Goal: Information Seeking & Learning: Learn about a topic

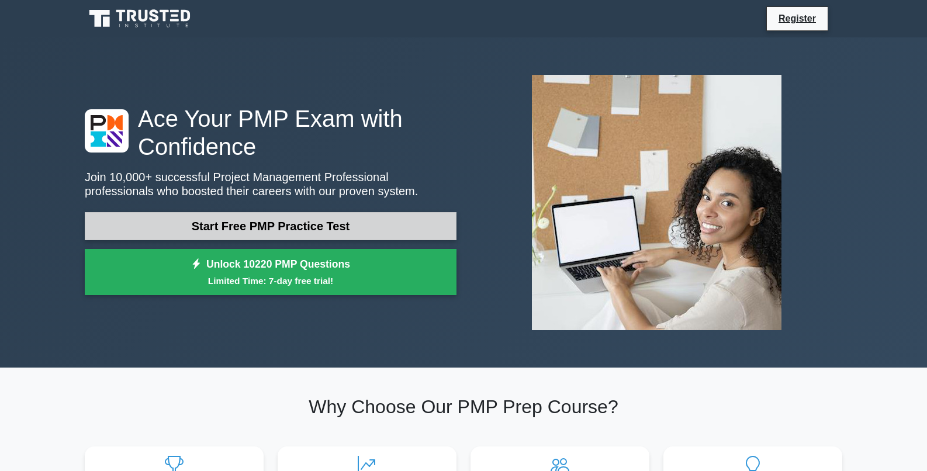
click at [301, 225] on link "Start Free PMP Practice Test" at bounding box center [271, 226] width 372 height 28
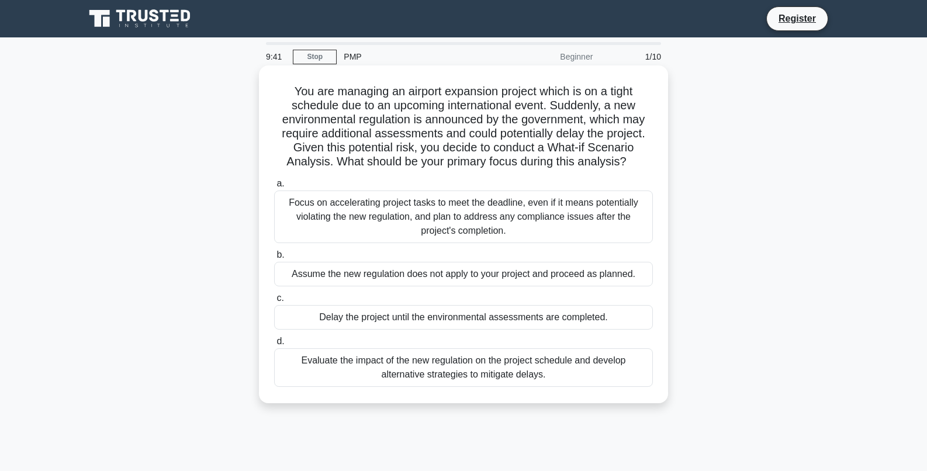
click at [416, 371] on div "Evaluate the impact of the new regulation on the project schedule and develop a…" at bounding box center [463, 367] width 379 height 39
click at [274, 346] on input "d. Evaluate the impact of the new regulation on the project schedule and develo…" at bounding box center [274, 342] width 0 height 8
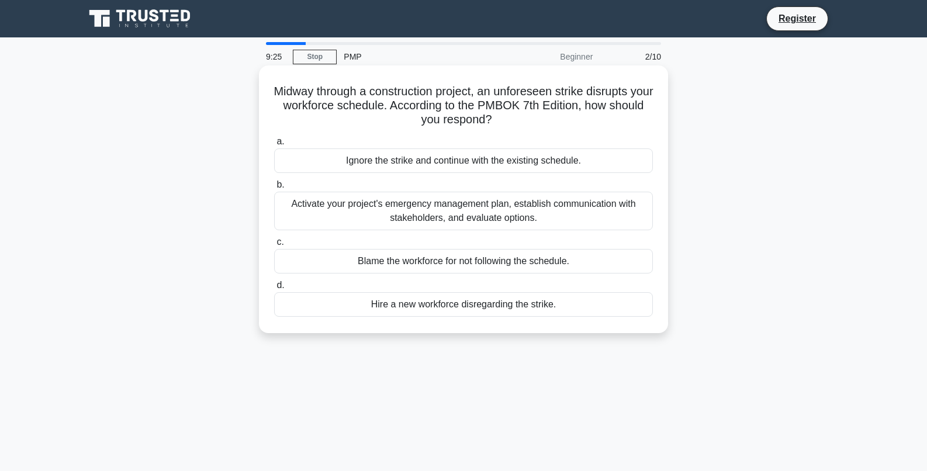
click at [381, 205] on div "Activate your project's emergency management plan, establish communication with…" at bounding box center [463, 211] width 379 height 39
click at [274, 189] on input "b. Activate your project's emergency management plan, establish communication w…" at bounding box center [274, 185] width 0 height 8
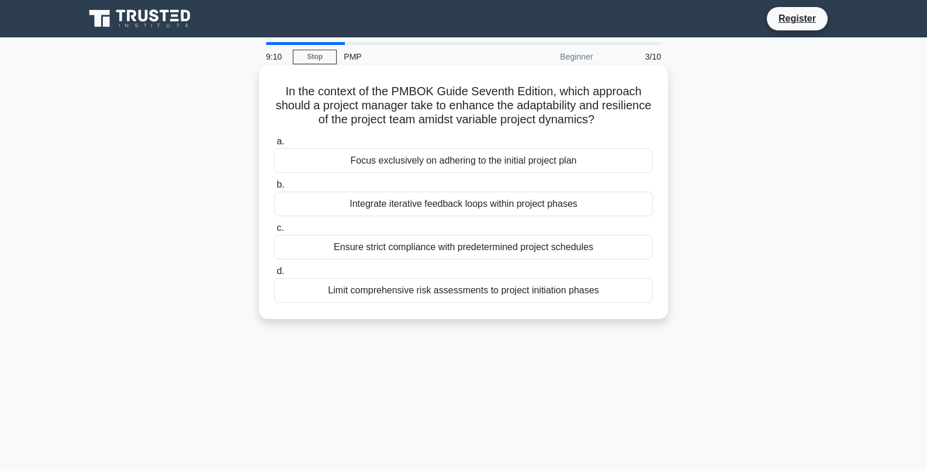
click at [366, 205] on div "Integrate iterative feedback loops within project phases" at bounding box center [463, 204] width 379 height 25
click at [274, 189] on input "b. Integrate iterative feedback loops within project phases" at bounding box center [274, 185] width 0 height 8
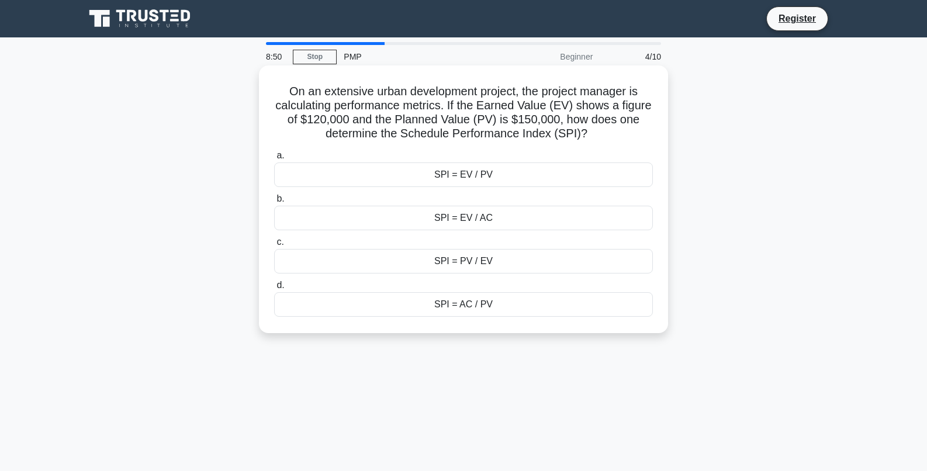
click at [486, 174] on div "SPI = EV / PV" at bounding box center [463, 175] width 379 height 25
click at [274, 160] on input "a. SPI = EV / PV" at bounding box center [274, 156] width 0 height 8
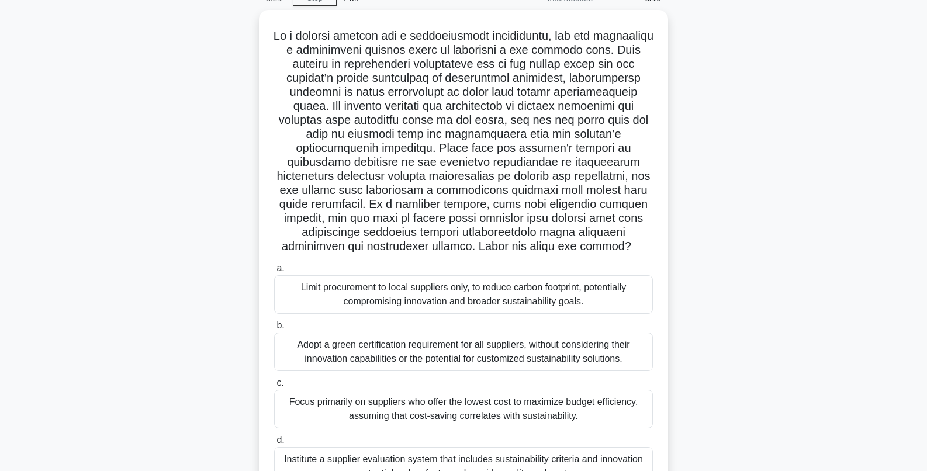
scroll to position [117, 0]
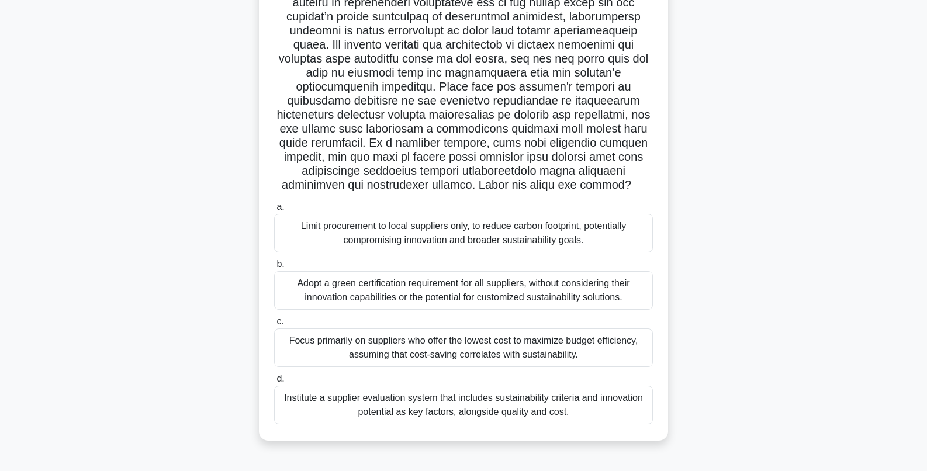
click at [509, 414] on div "Institute a supplier evaluation system that includes sustainability criteria an…" at bounding box center [463, 405] width 379 height 39
click at [274, 383] on input "d. Institute a supplier evaluation system that includes sustainability criteria…" at bounding box center [274, 379] width 0 height 8
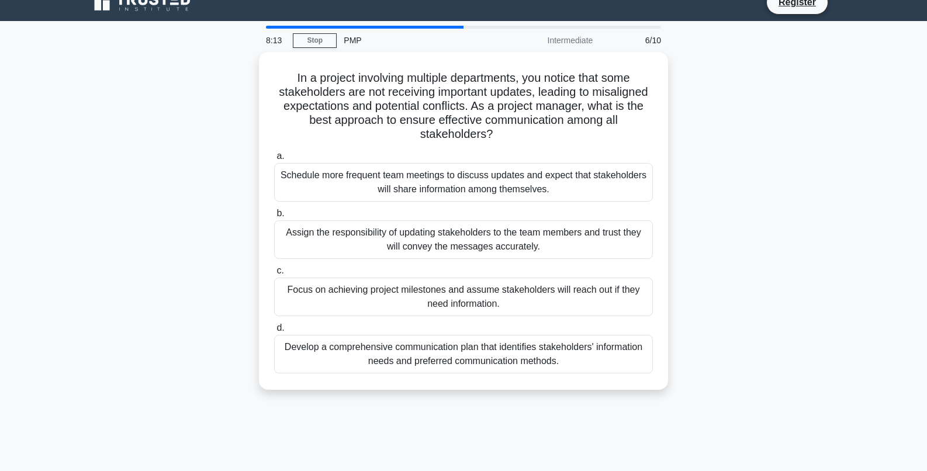
scroll to position [0, 0]
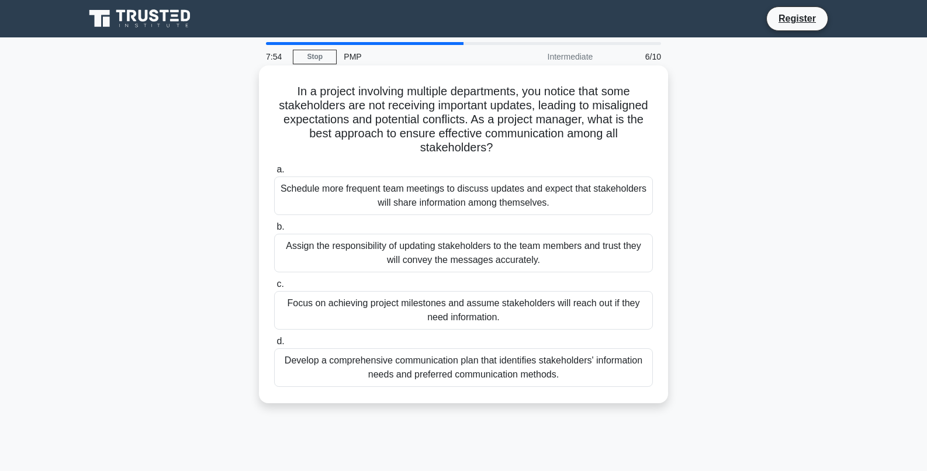
click at [503, 366] on div "Develop a comprehensive communication plan that identifies stakeholders' inform…" at bounding box center [463, 367] width 379 height 39
click at [274, 346] on input "d. Develop a comprehensive communication plan that identifies stakeholders' inf…" at bounding box center [274, 342] width 0 height 8
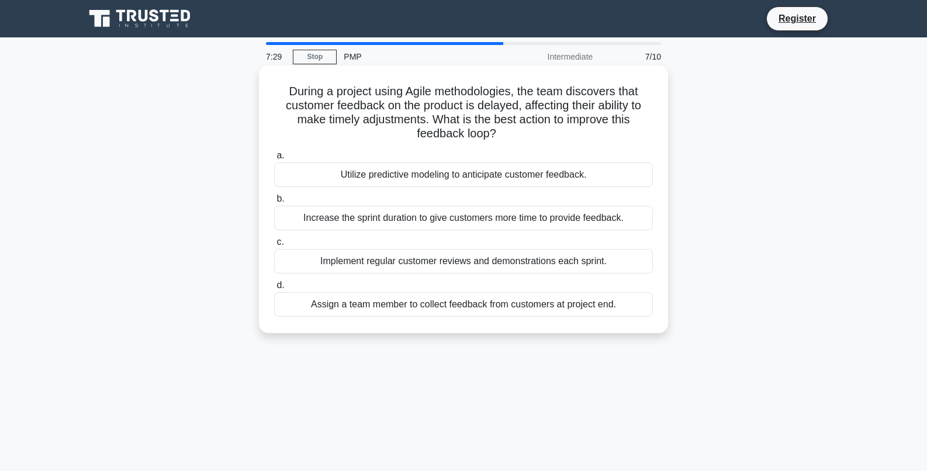
click at [580, 260] on div "Implement regular customer reviews and demonstrations each sprint." at bounding box center [463, 261] width 379 height 25
click at [274, 246] on input "c. Implement regular customer reviews and demonstrations each sprint." at bounding box center [274, 243] width 0 height 8
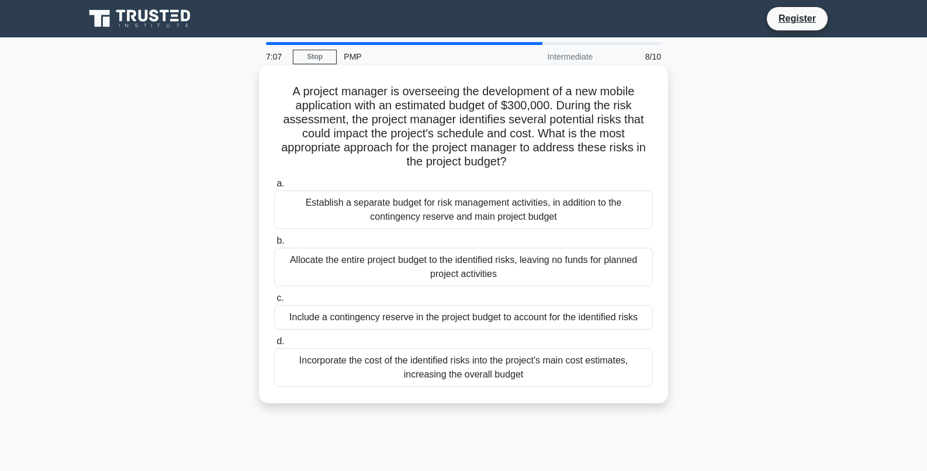
click at [571, 323] on div "Include a contingency reserve in the project budget to account for the identifi…" at bounding box center [463, 317] width 379 height 25
click at [274, 302] on input "c. Include a contingency reserve in the project budget to account for the ident…" at bounding box center [274, 299] width 0 height 8
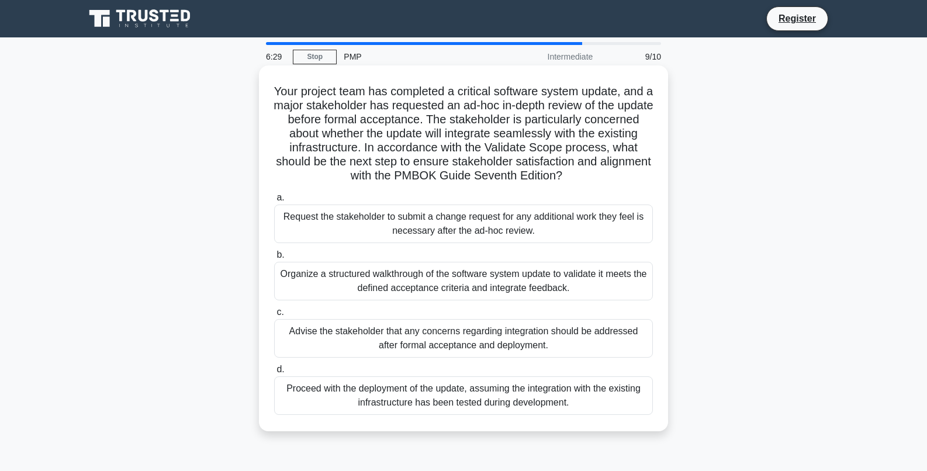
click at [576, 279] on div "Organize a structured walkthrough of the software system update to validate it …" at bounding box center [463, 281] width 379 height 39
click at [274, 259] on input "b. Organize a structured walkthrough of the software system update to validate …" at bounding box center [274, 255] width 0 height 8
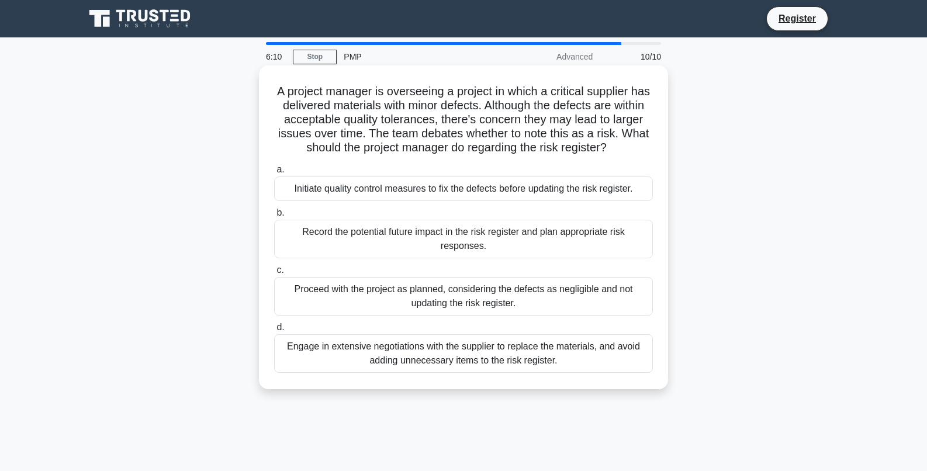
click at [526, 240] on div "Record the potential future impact in the risk register and plan appropriate ri…" at bounding box center [463, 239] width 379 height 39
click at [274, 217] on input "b. Record the potential future impact in the risk register and plan appropriate…" at bounding box center [274, 213] width 0 height 8
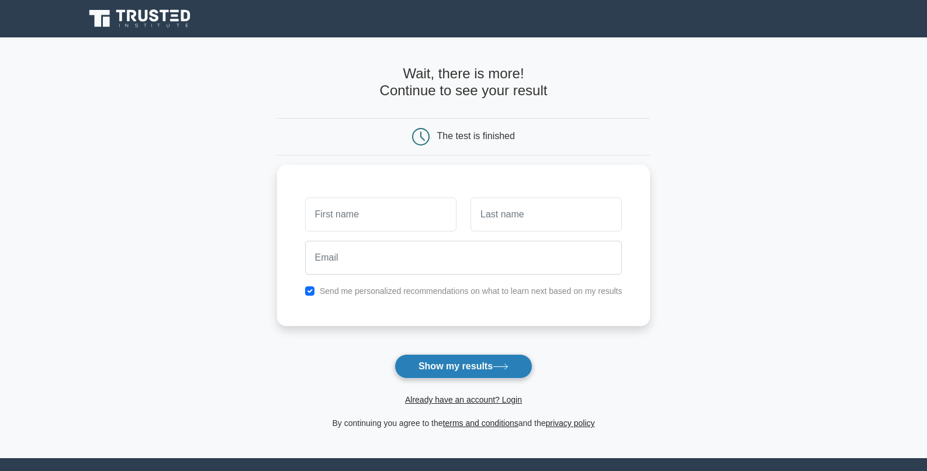
click at [464, 363] on button "Show my results" at bounding box center [464, 366] width 138 height 25
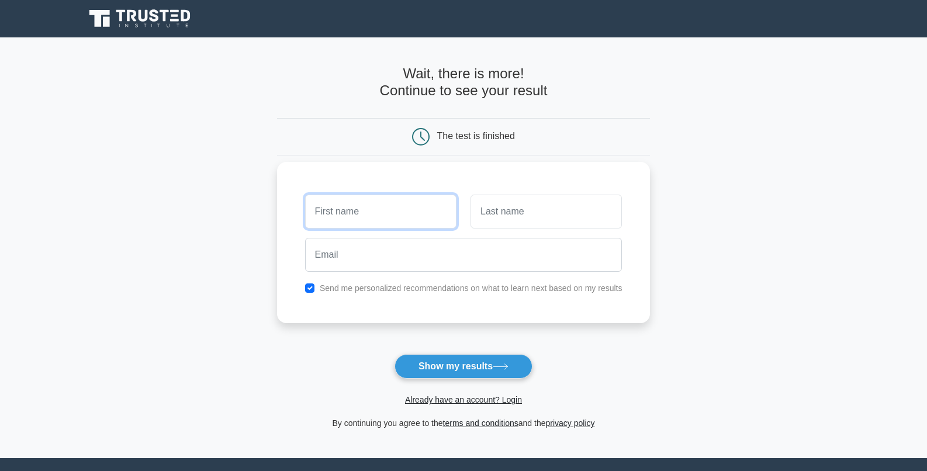
click at [416, 221] on input "text" at bounding box center [380, 212] width 151 height 34
type input "Michael"
click at [522, 219] on input "text" at bounding box center [546, 212] width 151 height 34
type input "Rankin"
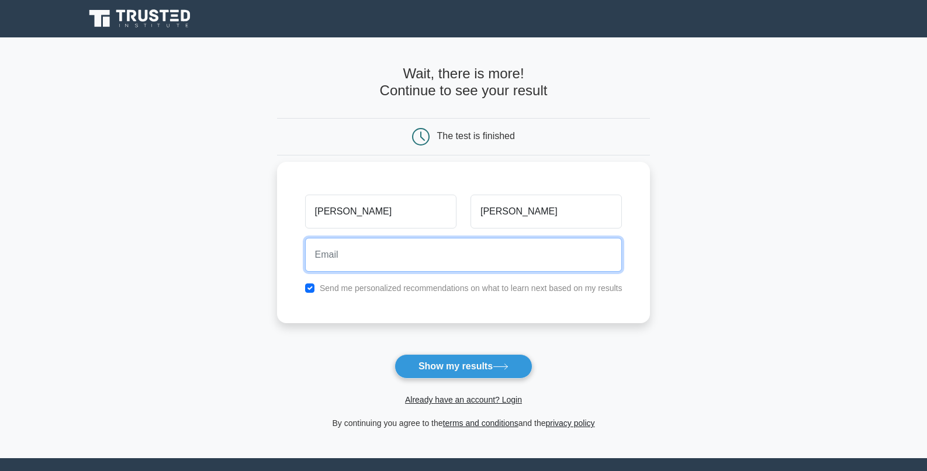
click at [450, 255] on input "email" at bounding box center [463, 255] width 317 height 34
type input "michael.rankin@thesphere.com"
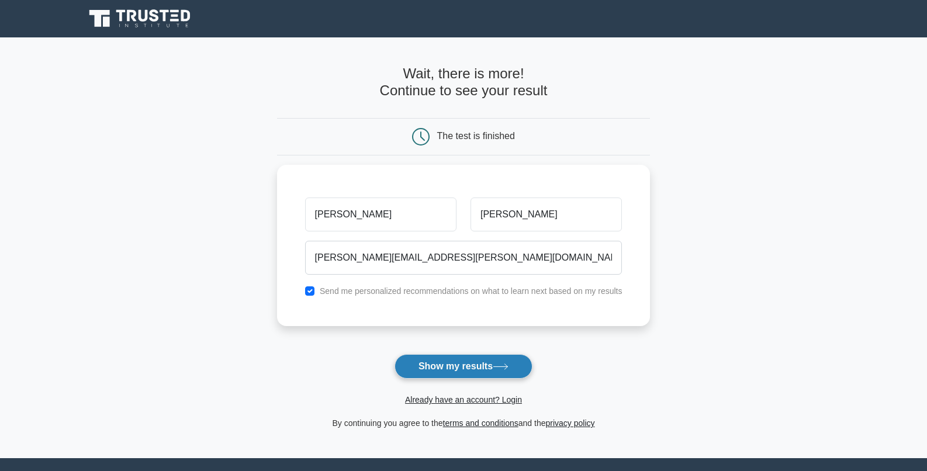
click at [475, 367] on button "Show my results" at bounding box center [464, 366] width 138 height 25
